Goal: Transaction & Acquisition: Purchase product/service

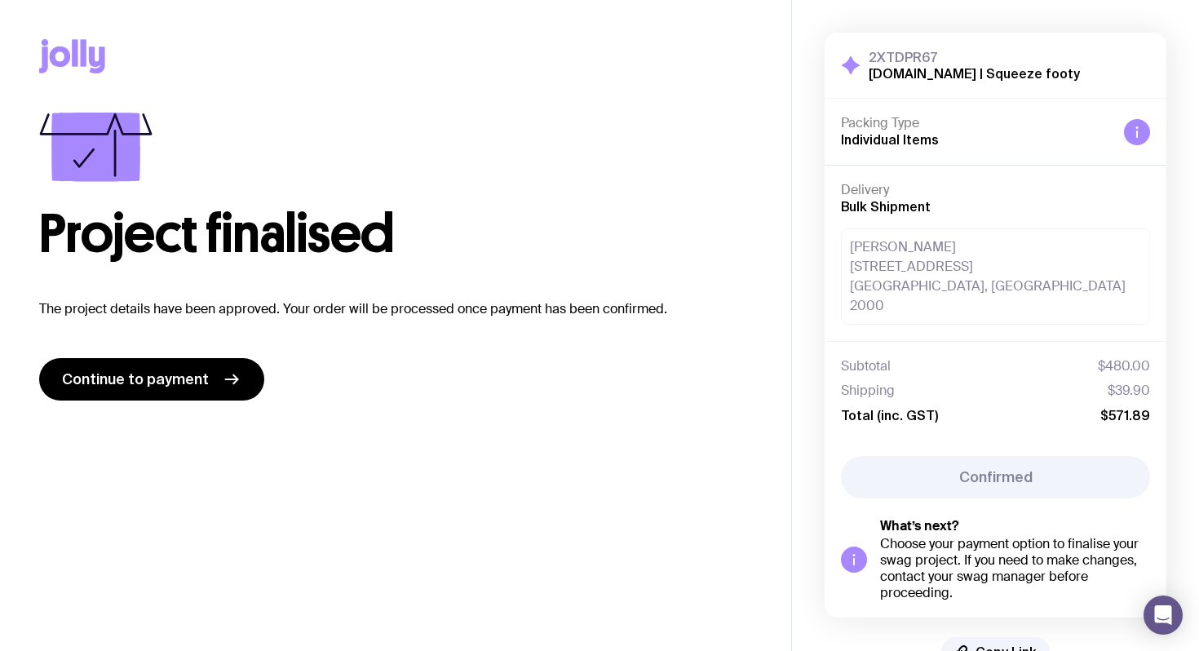
click at [872, 407] on span "Total (inc. GST)" at bounding box center [889, 415] width 97 height 16
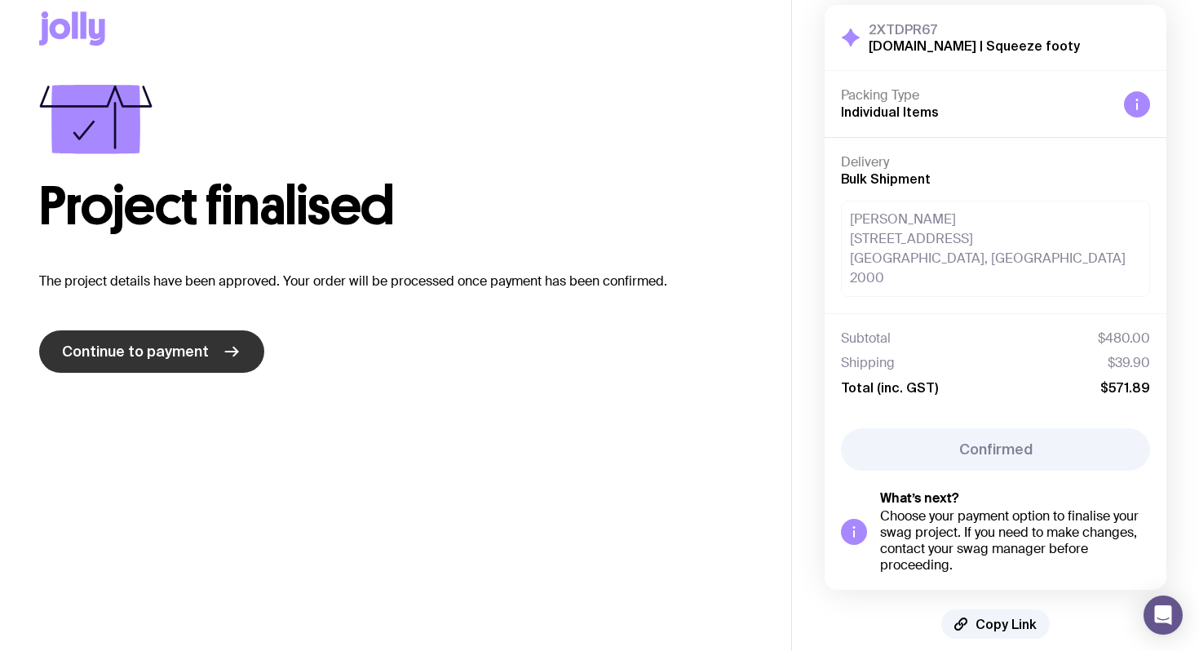
click at [216, 351] on link "Continue to payment" at bounding box center [151, 351] width 225 height 42
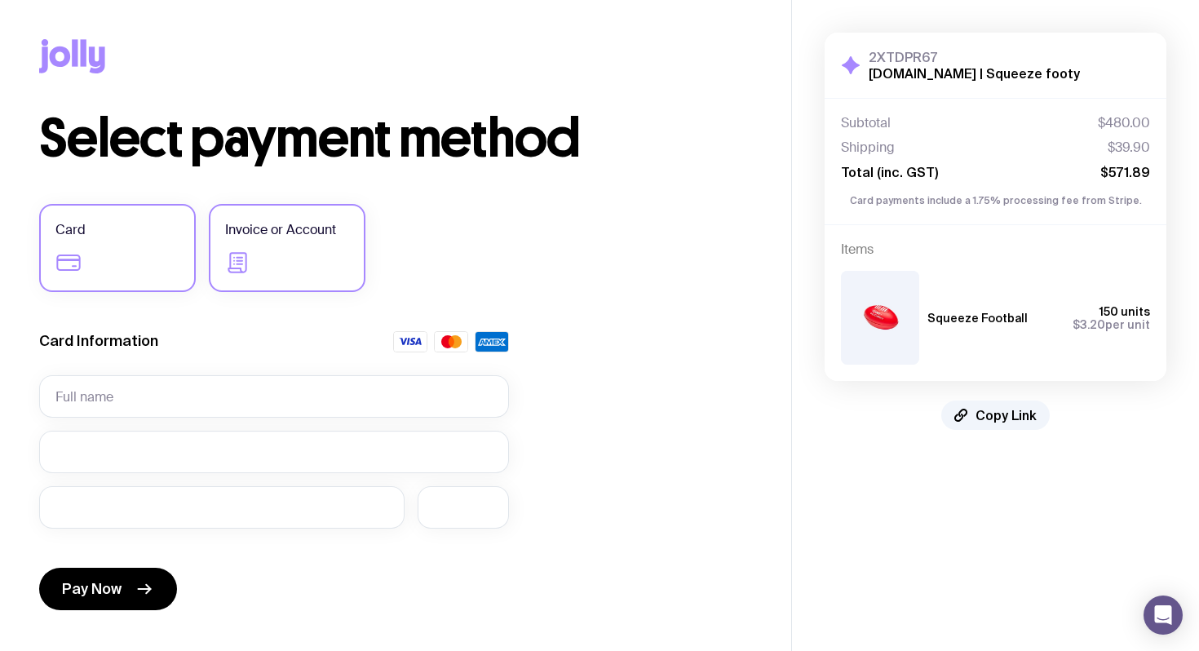
click at [291, 265] on label "Invoice or Account" at bounding box center [287, 248] width 157 height 88
click at [0, 0] on input "Invoice or Account" at bounding box center [0, 0] width 0 height 0
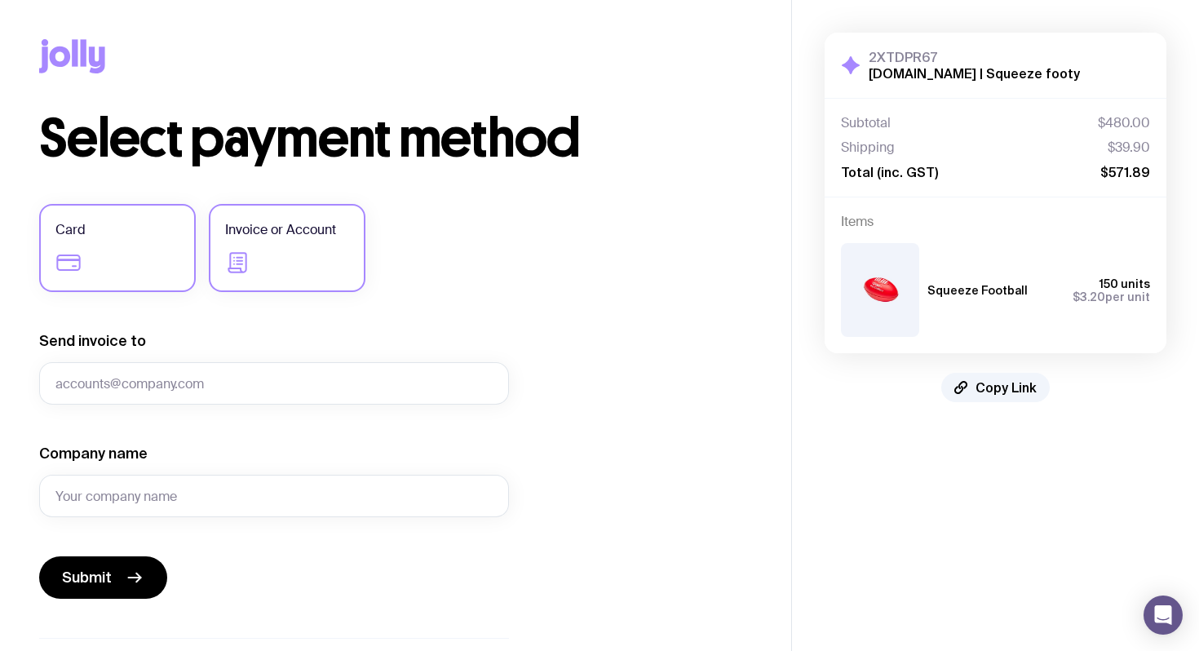
click at [124, 255] on label "Card" at bounding box center [117, 248] width 157 height 88
click at [0, 0] on input "Card" at bounding box center [0, 0] width 0 height 0
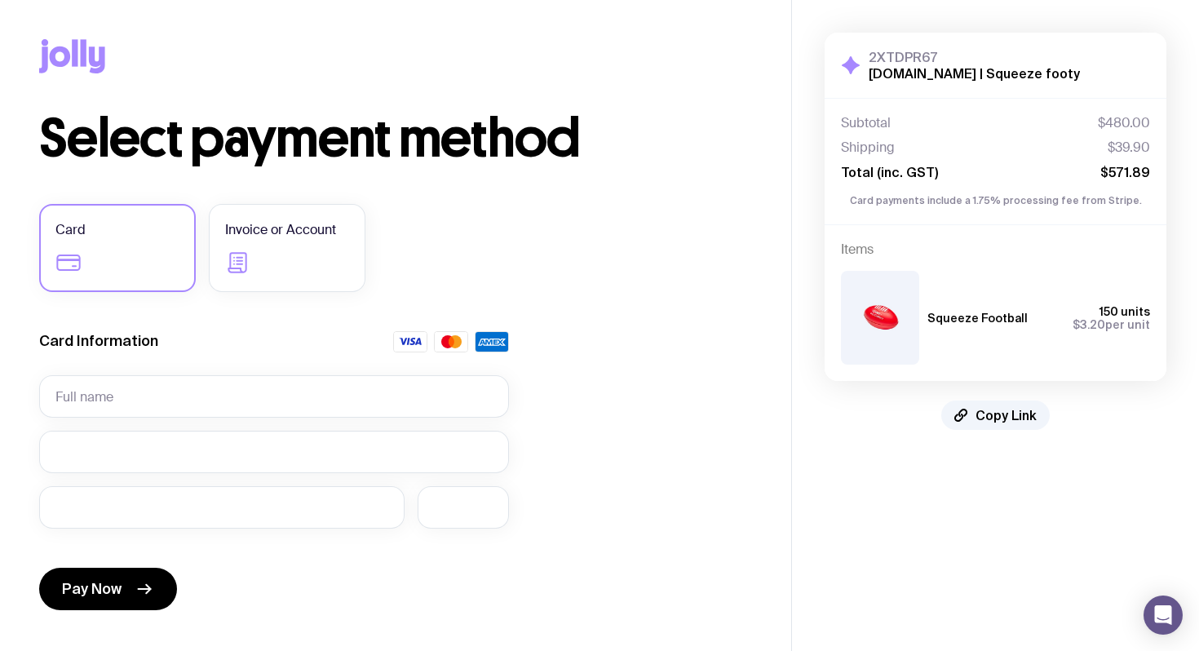
click at [909, 52] on h3 "2XTDPR67" at bounding box center [973, 57] width 211 height 16
click at [269, 391] on input "text" at bounding box center [274, 396] width 470 height 42
type input "[PERSON_NAME]"
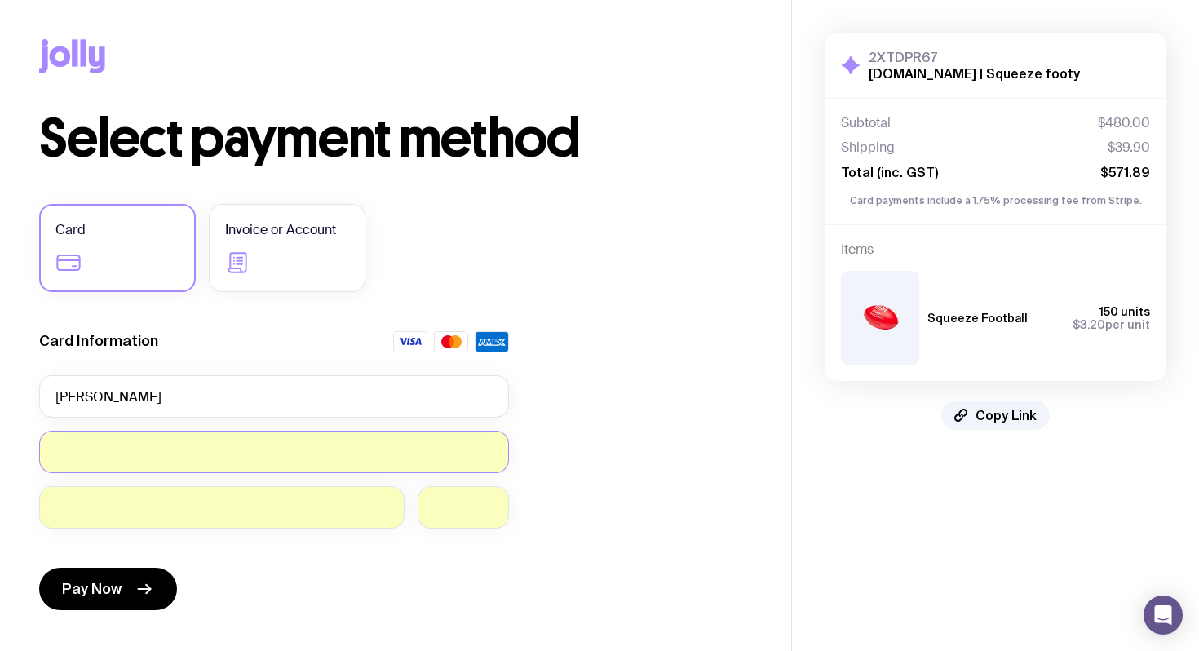
click at [580, 485] on div "Select payment method Card Invoice or Account Card Information [PERSON_NAME] Pa…" at bounding box center [395, 452] width 713 height 679
click at [131, 583] on button "Pay Now" at bounding box center [108, 588] width 138 height 42
